Goal: Task Accomplishment & Management: Manage account settings

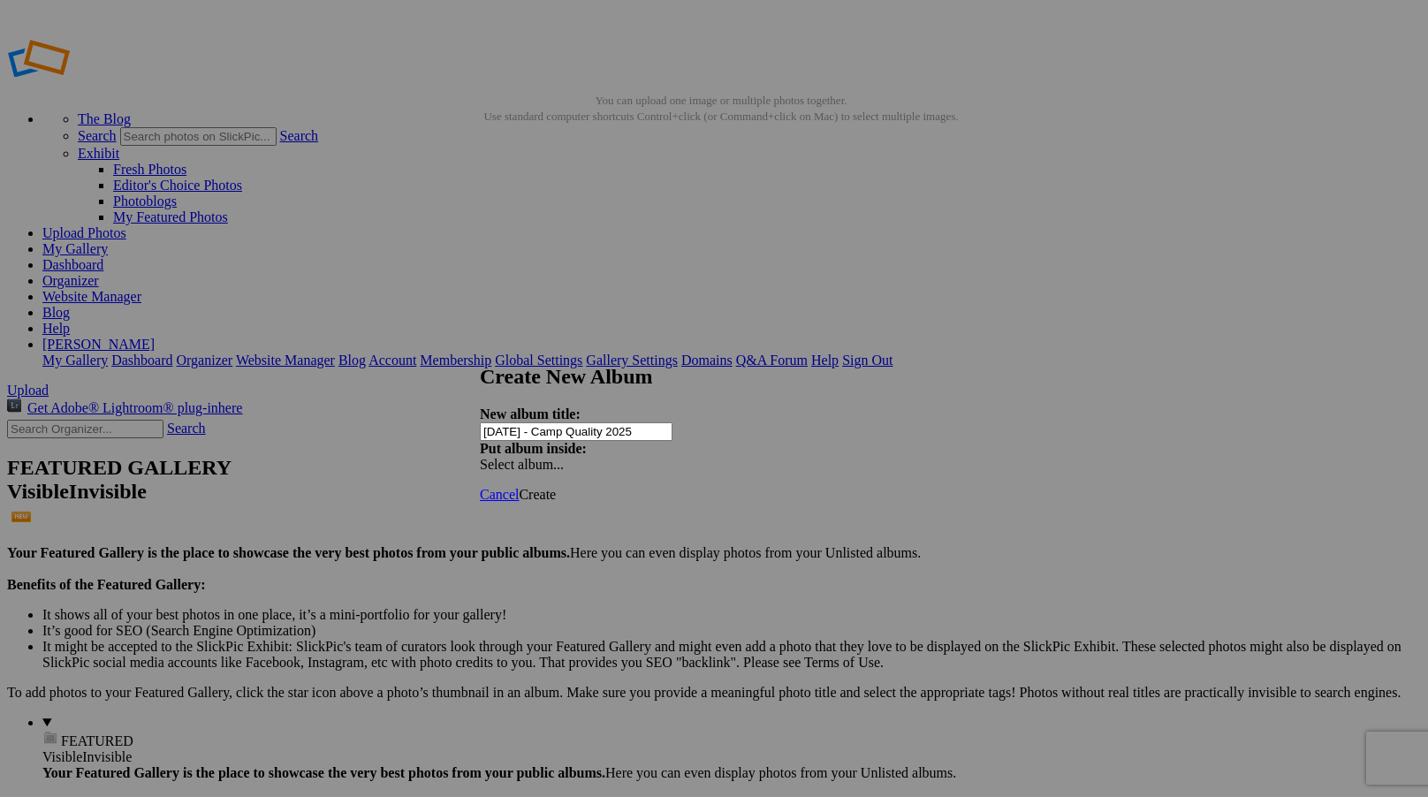
type input "[DATE] - Camp Quality 2025"
click at [556, 487] on span "Create" at bounding box center [537, 494] width 37 height 15
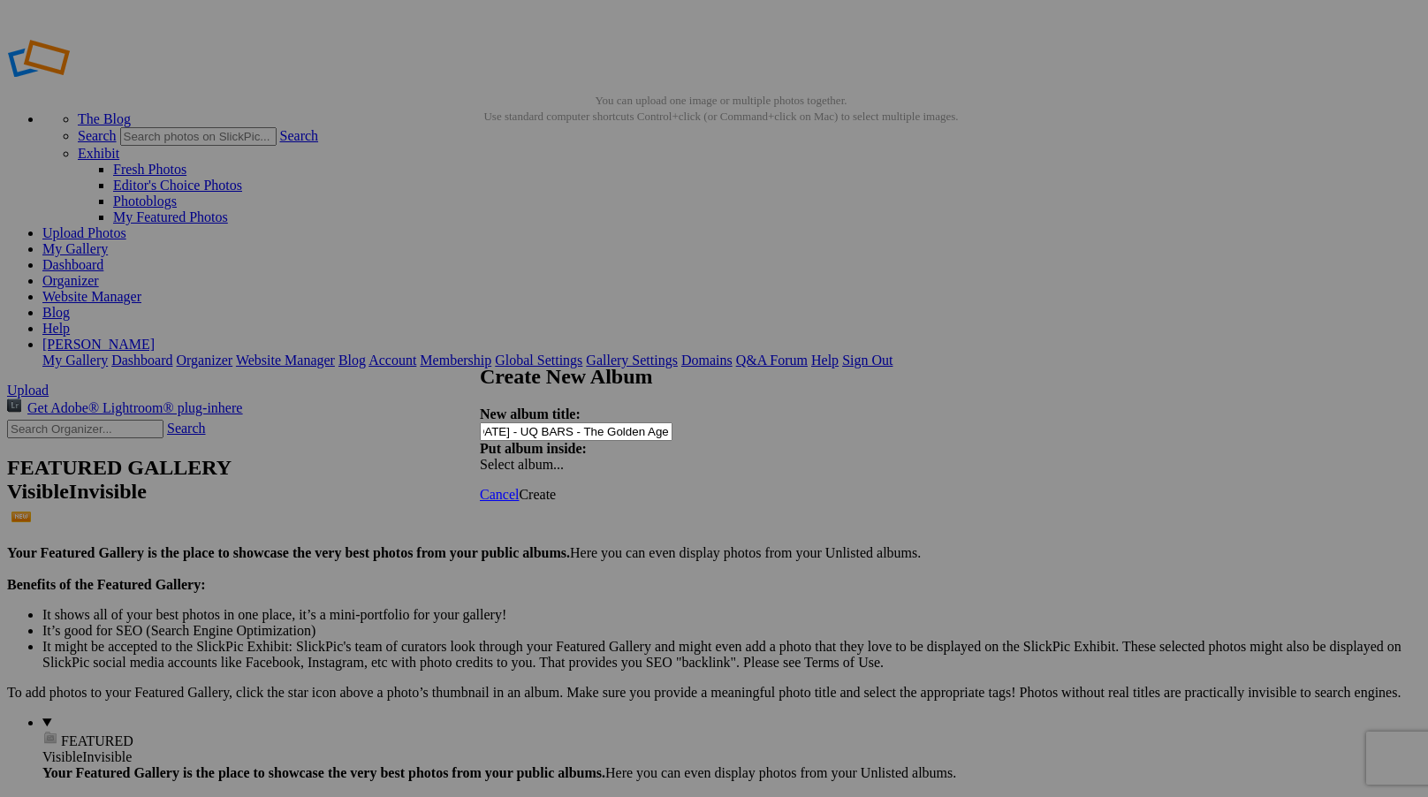
scroll to position [0, 46]
type input "[DATE] - UQ BARS - The Golden Age"
click at [556, 487] on span "Create" at bounding box center [537, 494] width 37 height 15
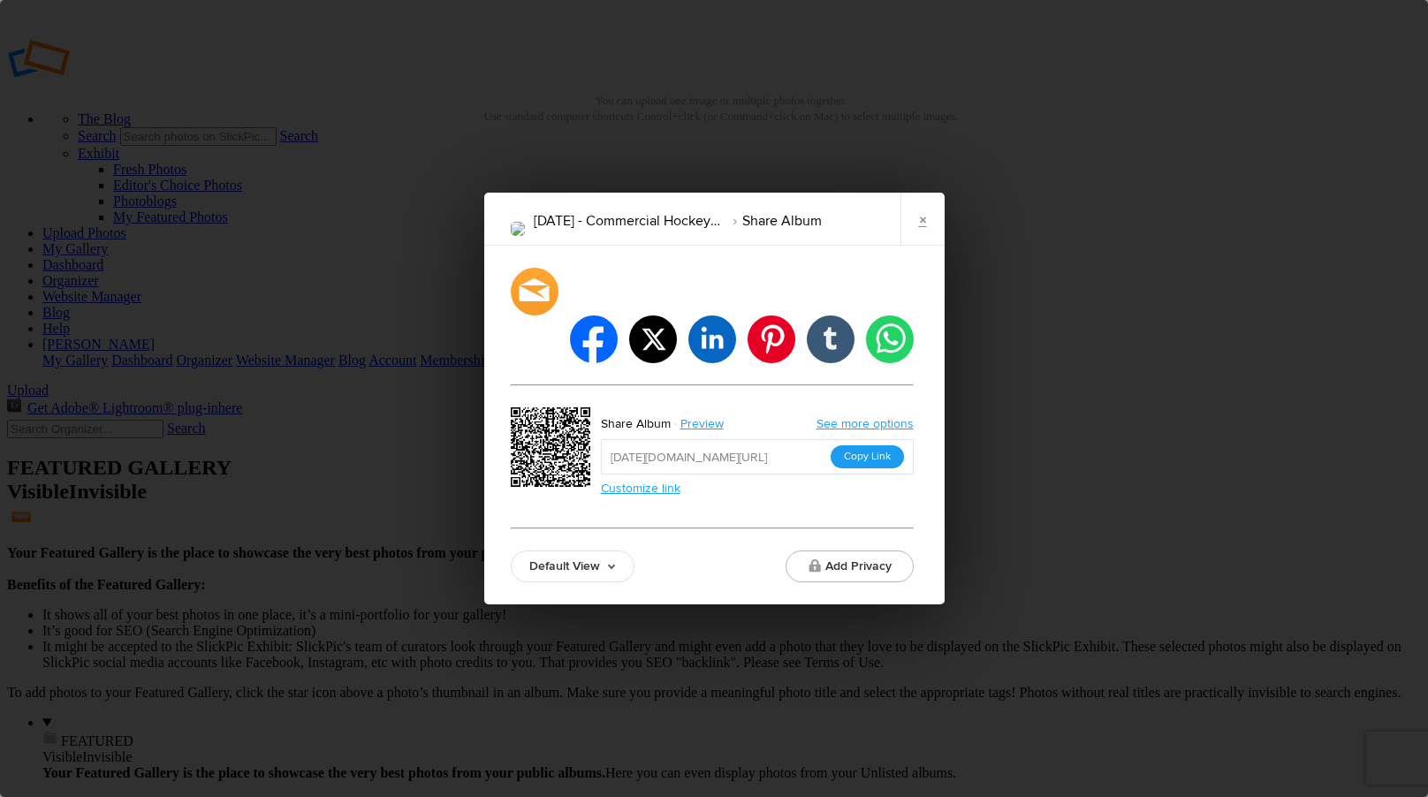
click at [879, 445] on button "Copy Link" at bounding box center [867, 456] width 73 height 23
